Goal: Task Accomplishment & Management: Use online tool/utility

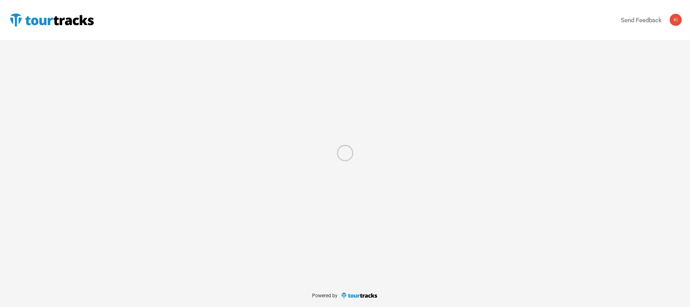
click at [30, 19] on div at bounding box center [345, 153] width 690 height 307
click at [76, 20] on div at bounding box center [345, 153] width 690 height 307
click at [27, 21] on div at bounding box center [345, 153] width 690 height 307
click at [0, 16] on div at bounding box center [345, 153] width 690 height 307
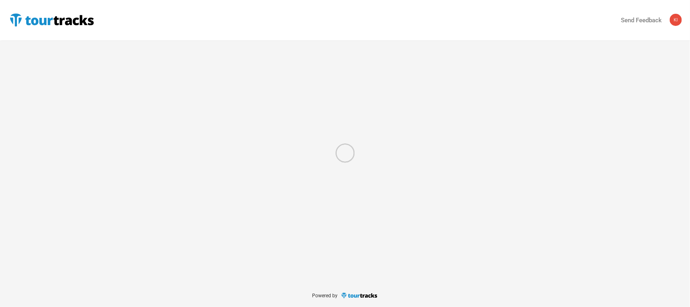
click at [66, 25] on div at bounding box center [345, 153] width 690 height 307
click at [23, 21] on div at bounding box center [345, 153] width 690 height 307
click at [19, 50] on div at bounding box center [345, 153] width 690 height 307
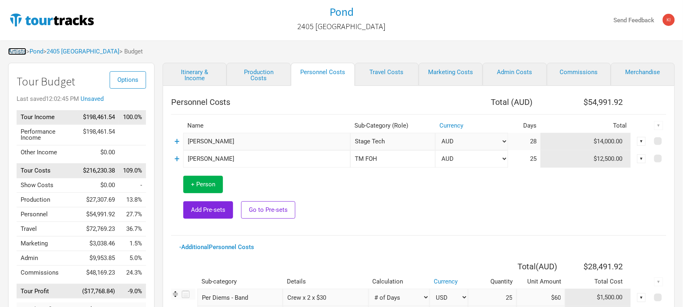
click at [15, 51] on link "Artists" at bounding box center [17, 51] width 18 height 7
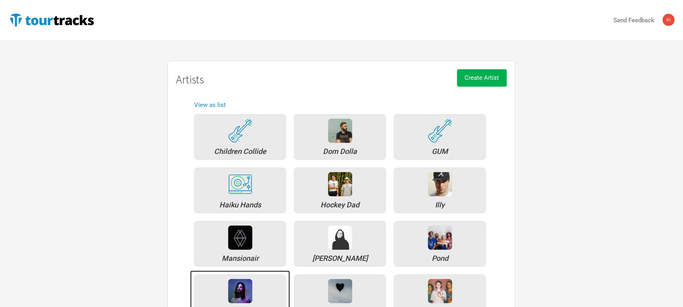
click at [245, 284] on img at bounding box center [240, 291] width 24 height 24
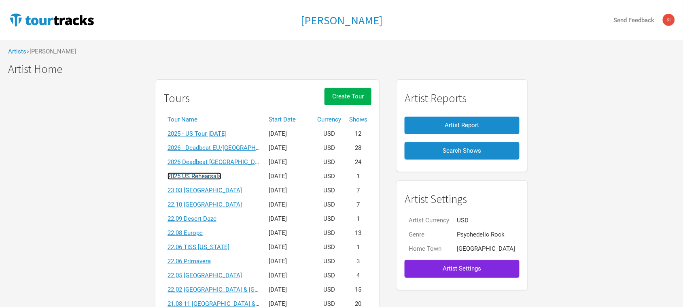
click at [219, 174] on link "2025 US Rehearsals" at bounding box center [194, 175] width 54 height 7
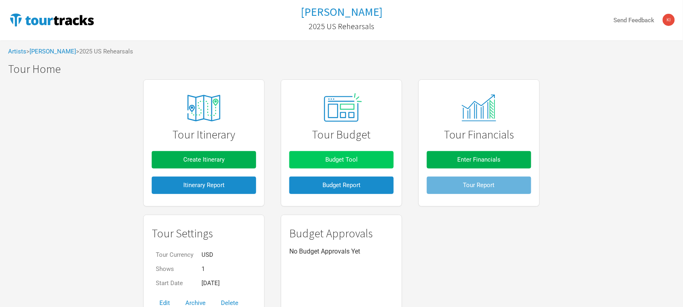
click at [334, 158] on span "Budget Tool" at bounding box center [341, 159] width 32 height 7
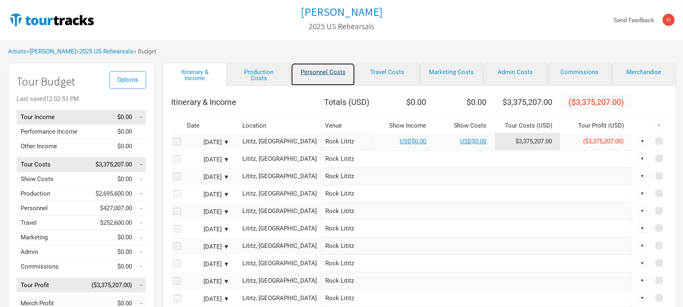
click at [334, 74] on link "Personnel Costs" at bounding box center [323, 74] width 64 height 23
select select "Total Days"
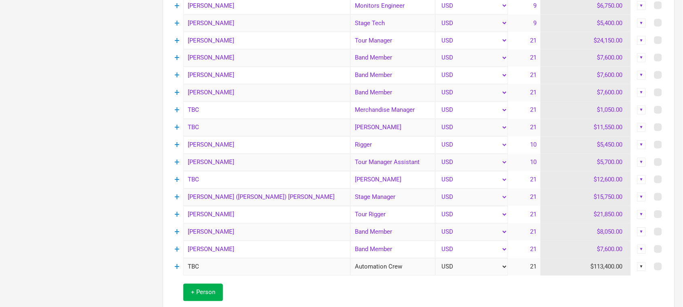
scroll to position [404, 0]
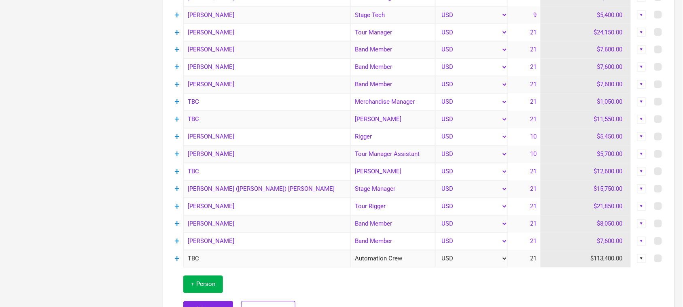
click at [72, 219] on div "Options Tour Budget Last saved 12:02:55 PM Tour Income $0.00 - Performance Inco…" at bounding box center [77, 116] width 154 height 916
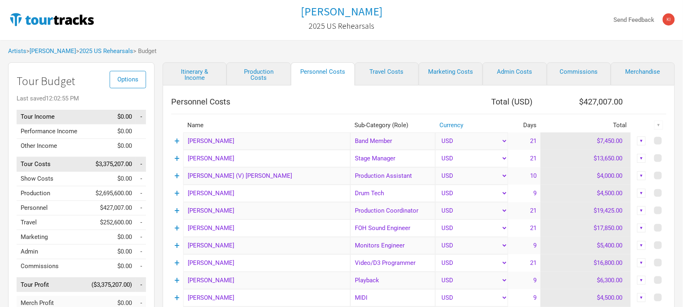
scroll to position [0, 0]
click at [51, 51] on link "[PERSON_NAME]" at bounding box center [53, 51] width 47 height 7
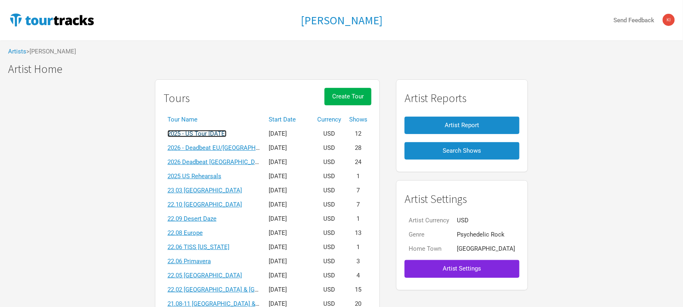
click at [226, 133] on link "2025 - US Tour [DATE]" at bounding box center [196, 133] width 59 height 7
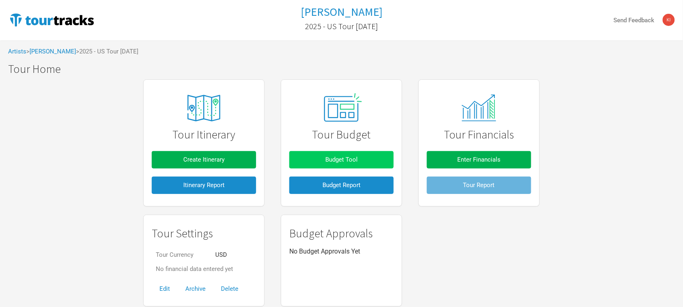
click at [350, 157] on span "Budget Tool" at bounding box center [341, 159] width 32 height 7
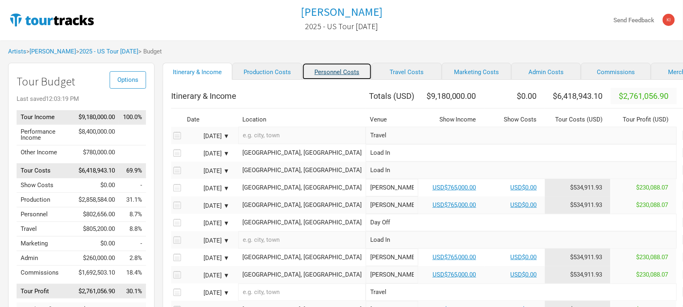
click at [313, 72] on link "Personnel Costs" at bounding box center [337, 71] width 70 height 17
select select "Total Days"
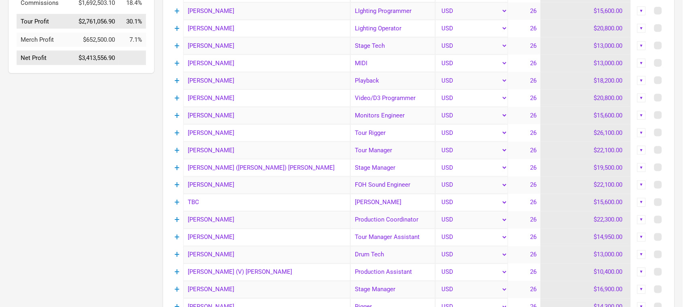
scroll to position [273, 0]
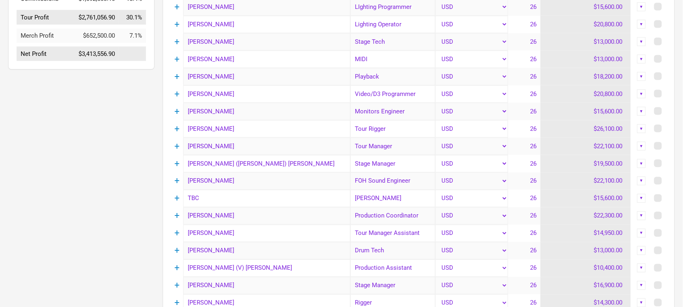
click at [104, 134] on div "Options Tour Budget Last saved 12:03:22 PM Tour Income $9,180,000.00 100.0% Per…" at bounding box center [77, 238] width 154 height 898
